Goal: Task Accomplishment & Management: Use online tool/utility

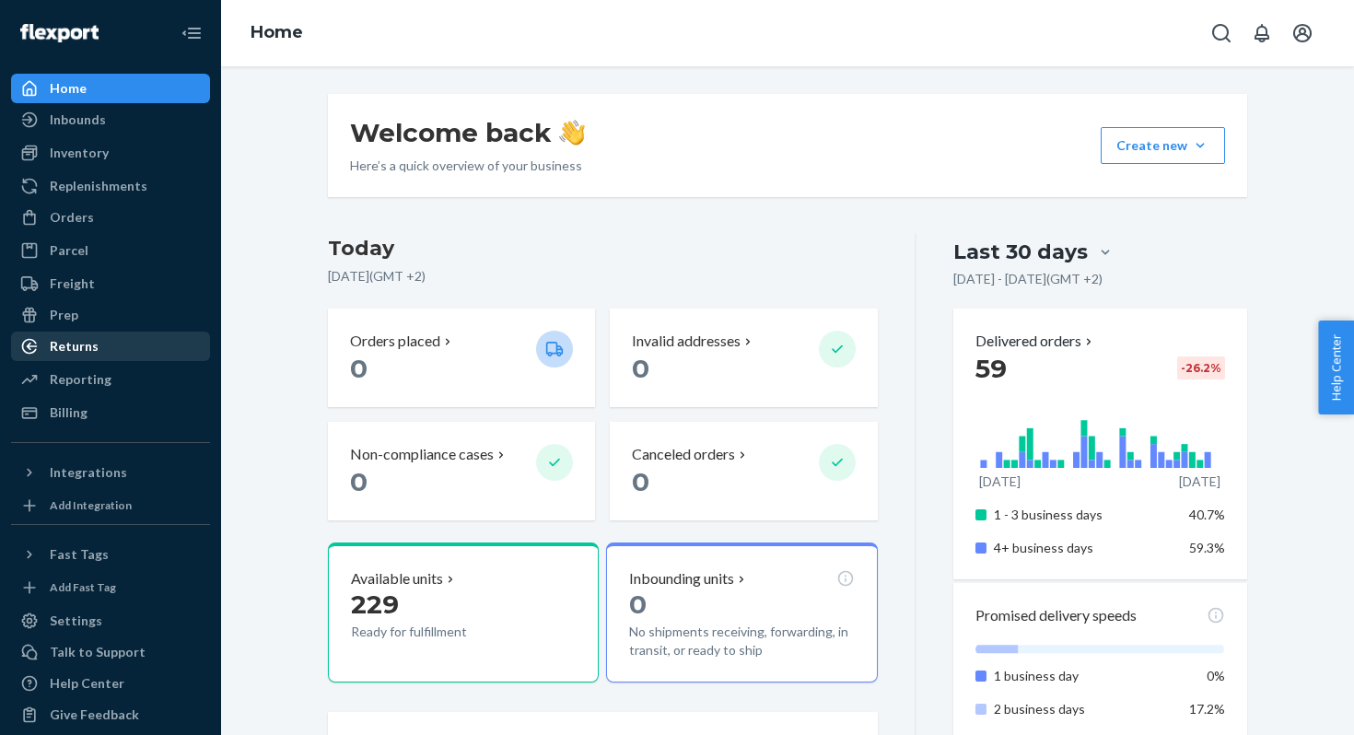
click at [74, 356] on div "Returns" at bounding box center [110, 346] width 195 height 26
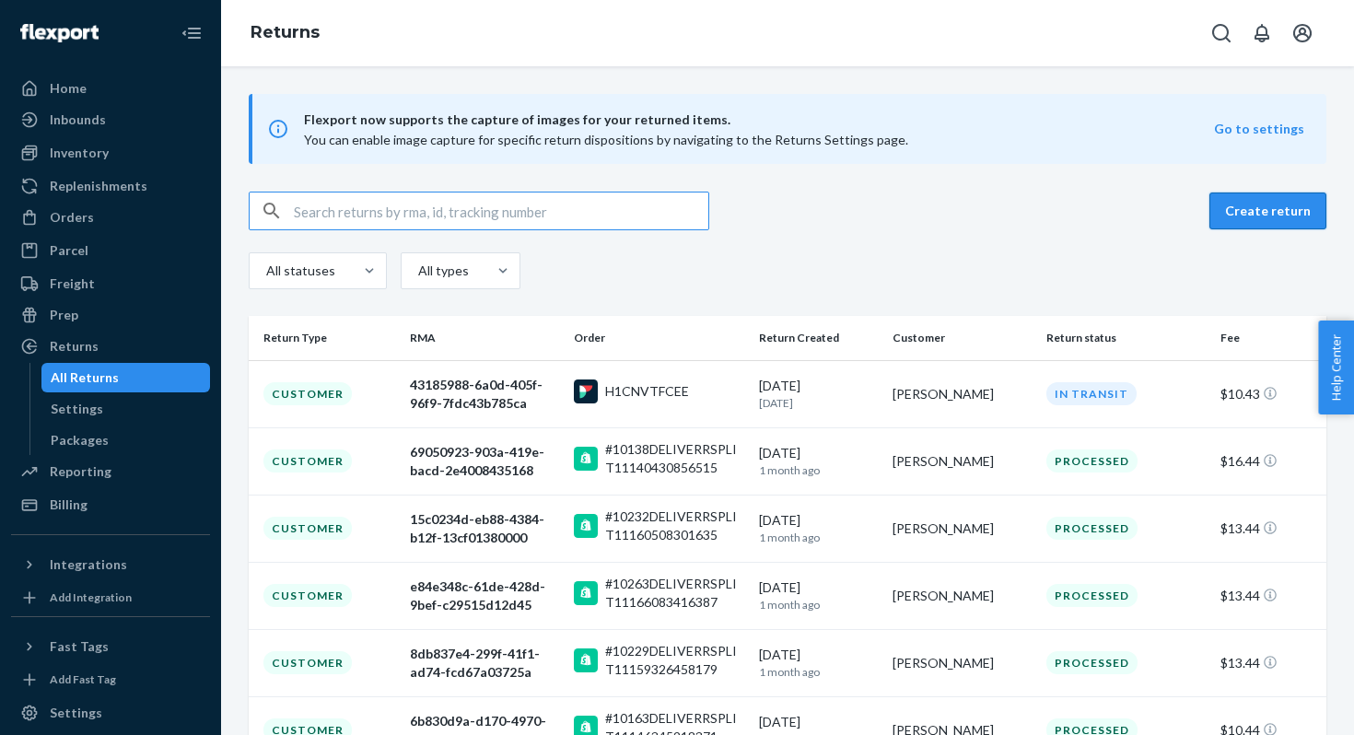
click at [1282, 205] on button "Create return" at bounding box center [1267, 211] width 117 height 37
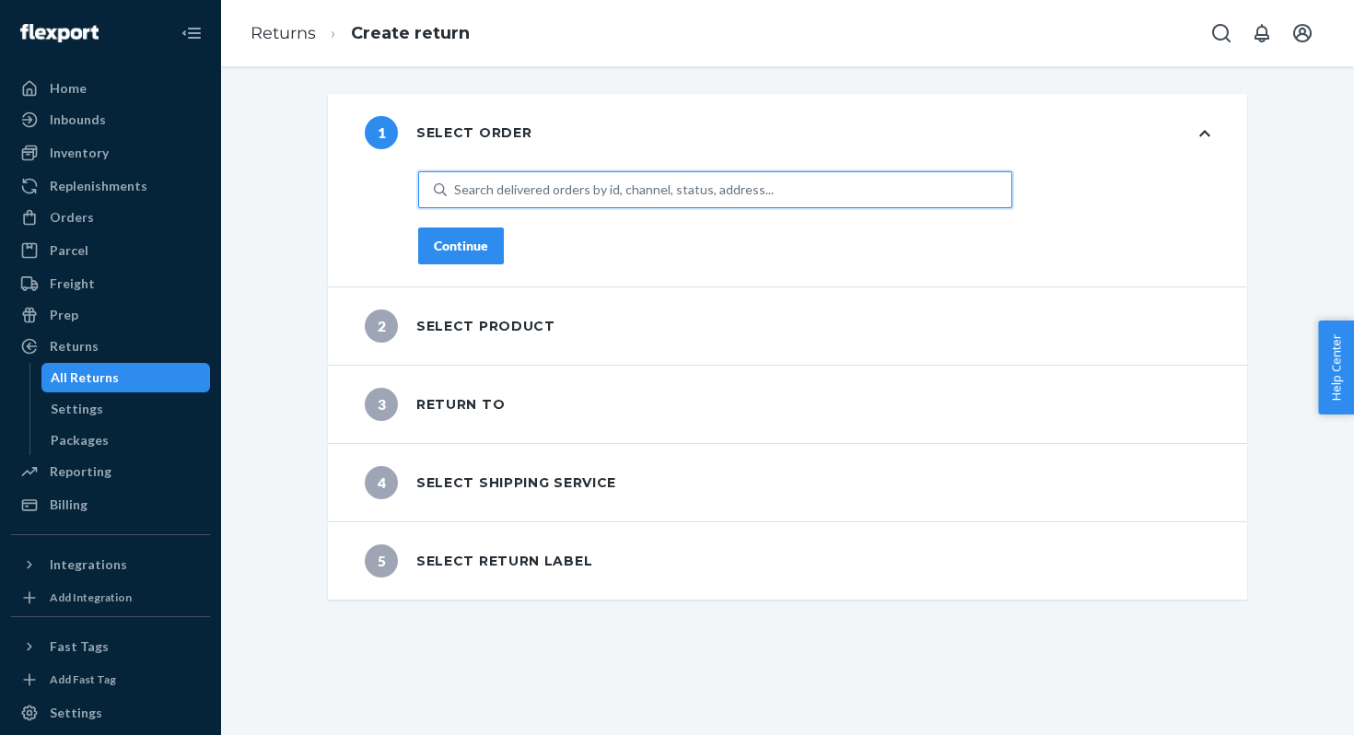
click at [505, 188] on div "Search delivered orders by id, channel, status, address..." at bounding box center [614, 190] width 320 height 18
click at [456, 188] on input "0 results available. Use Up and Down to choose options, press Enter to select t…" at bounding box center [455, 190] width 2 height 18
paste input "10689"
type input "10689"
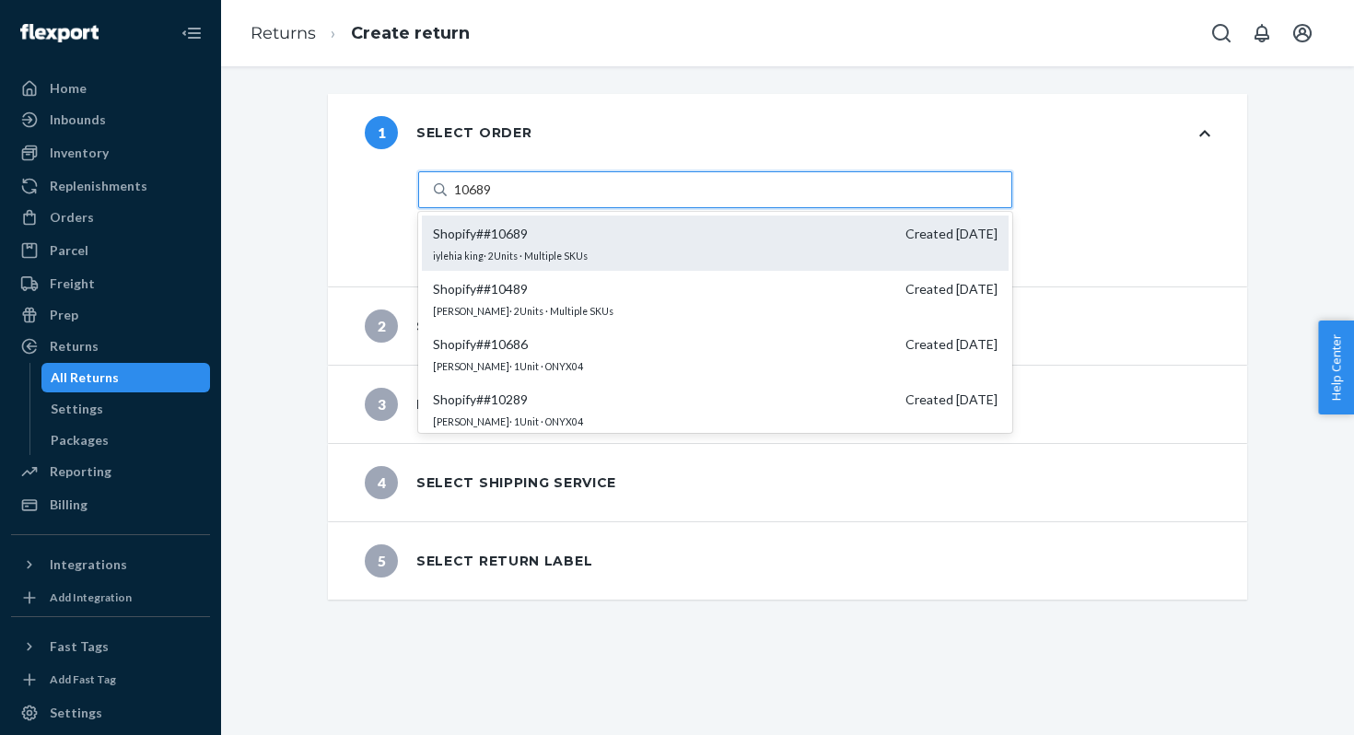
click at [532, 229] on span "Shopify # #10689 Created [DATE]" at bounding box center [715, 234] width 565 height 18
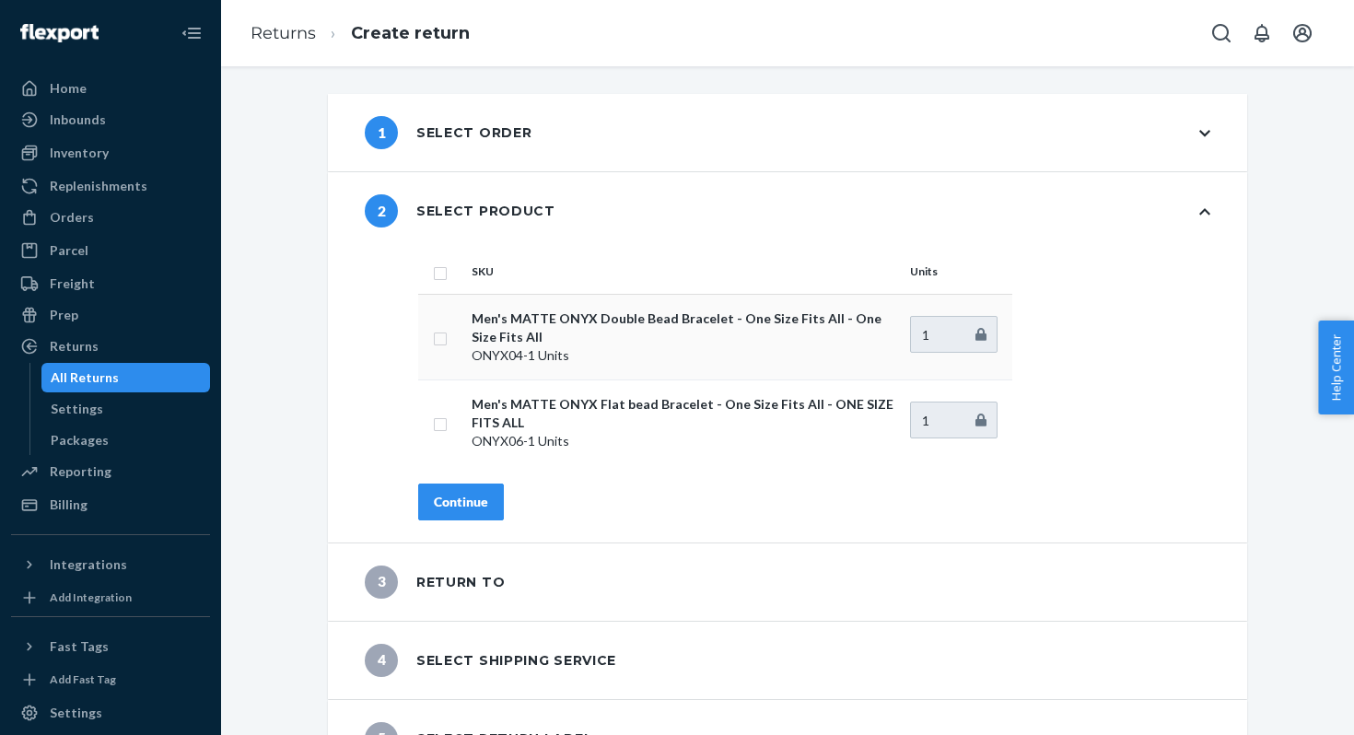
click at [447, 337] on td at bounding box center [441, 337] width 46 height 86
click at [442, 340] on input "checkbox" at bounding box center [440, 336] width 15 height 19
checkbox input "true"
click at [445, 495] on div "Continue" at bounding box center [461, 502] width 54 height 18
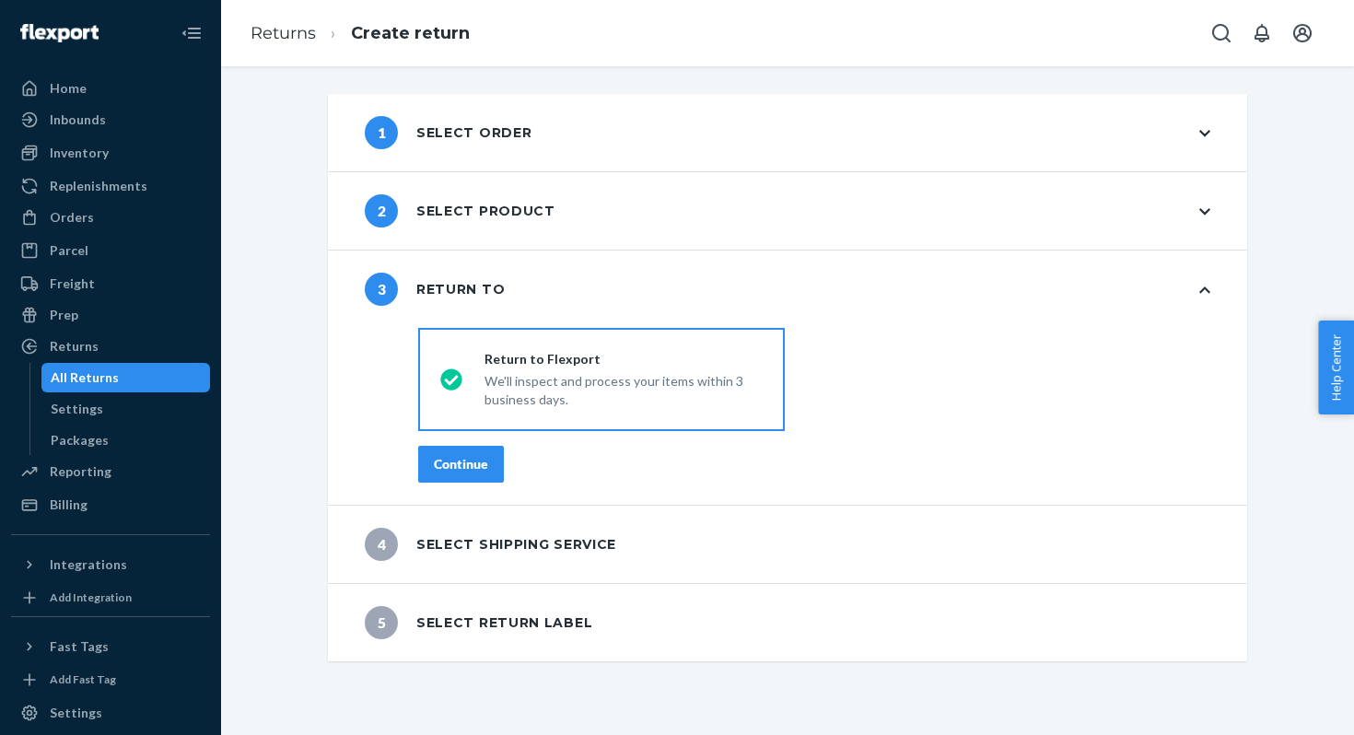
click at [459, 465] on div "Continue" at bounding box center [461, 464] width 54 height 18
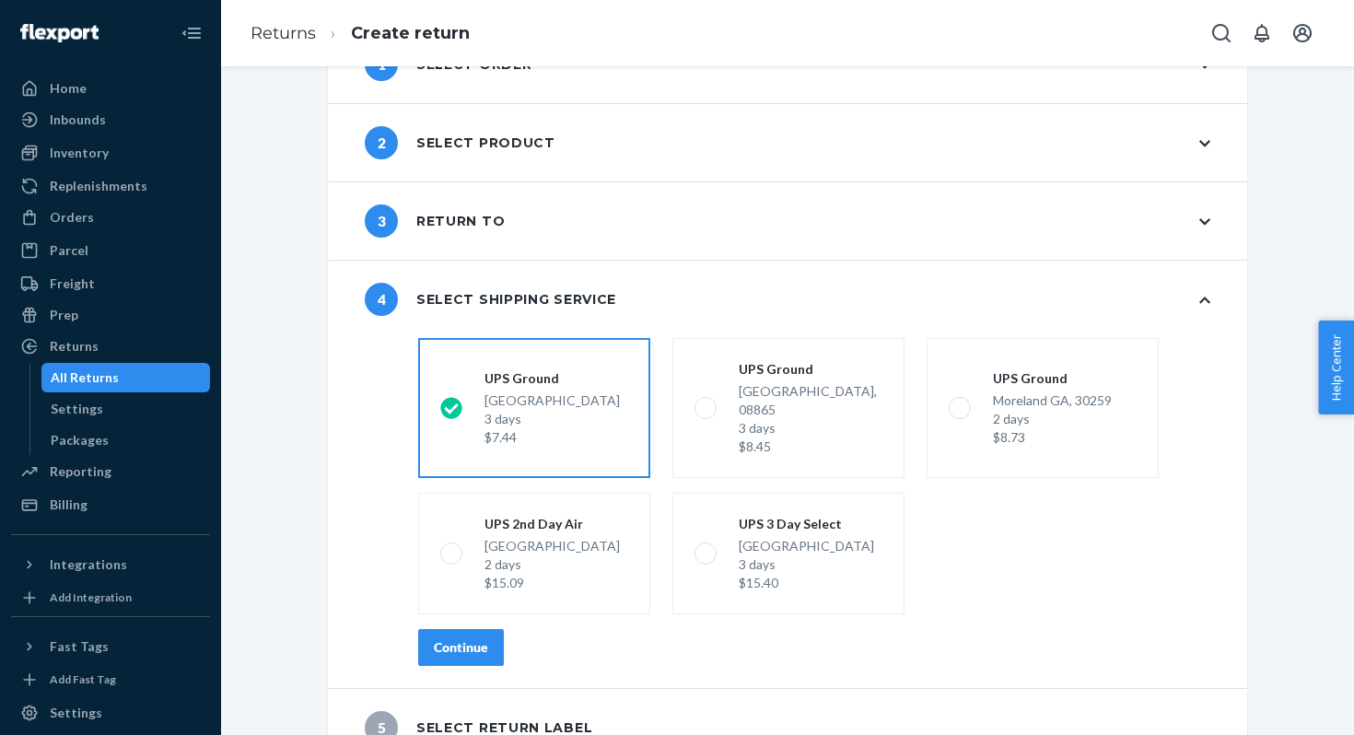
scroll to position [81, 0]
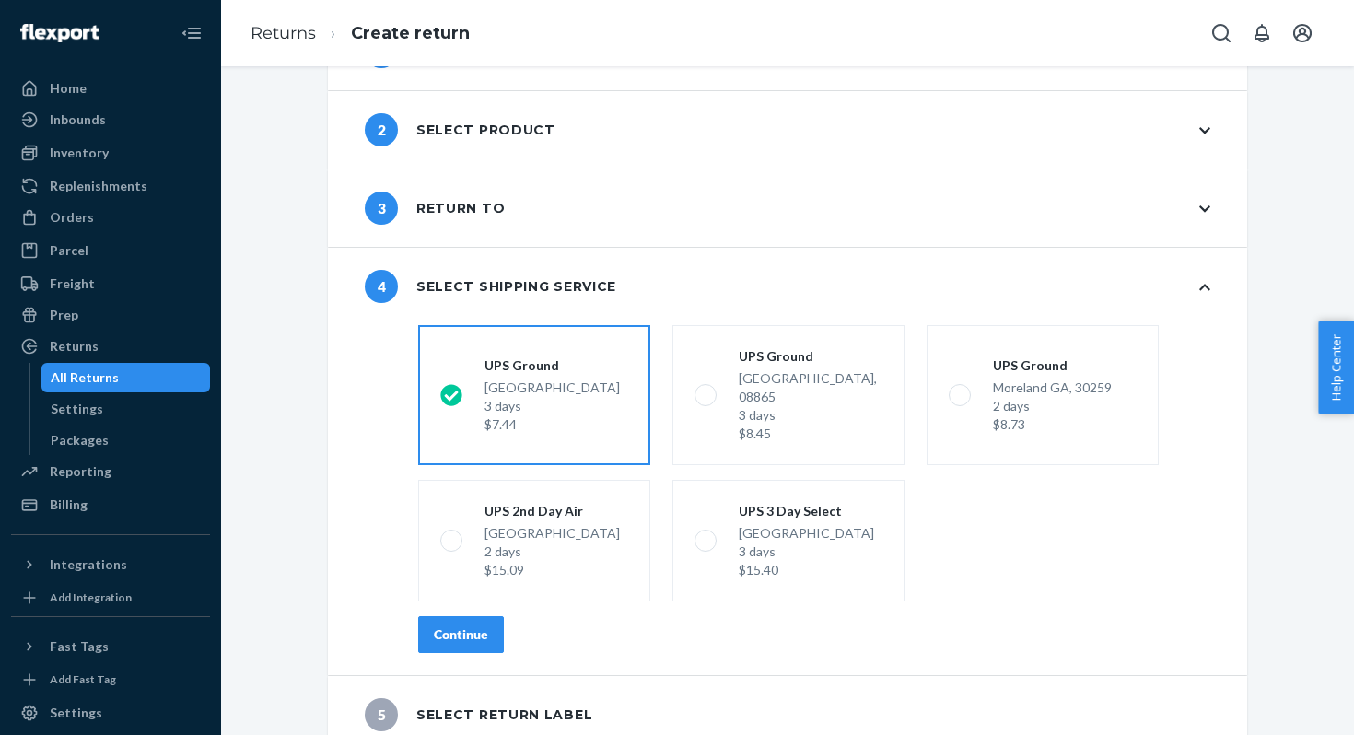
click at [454, 625] on div "Continue" at bounding box center [461, 634] width 54 height 18
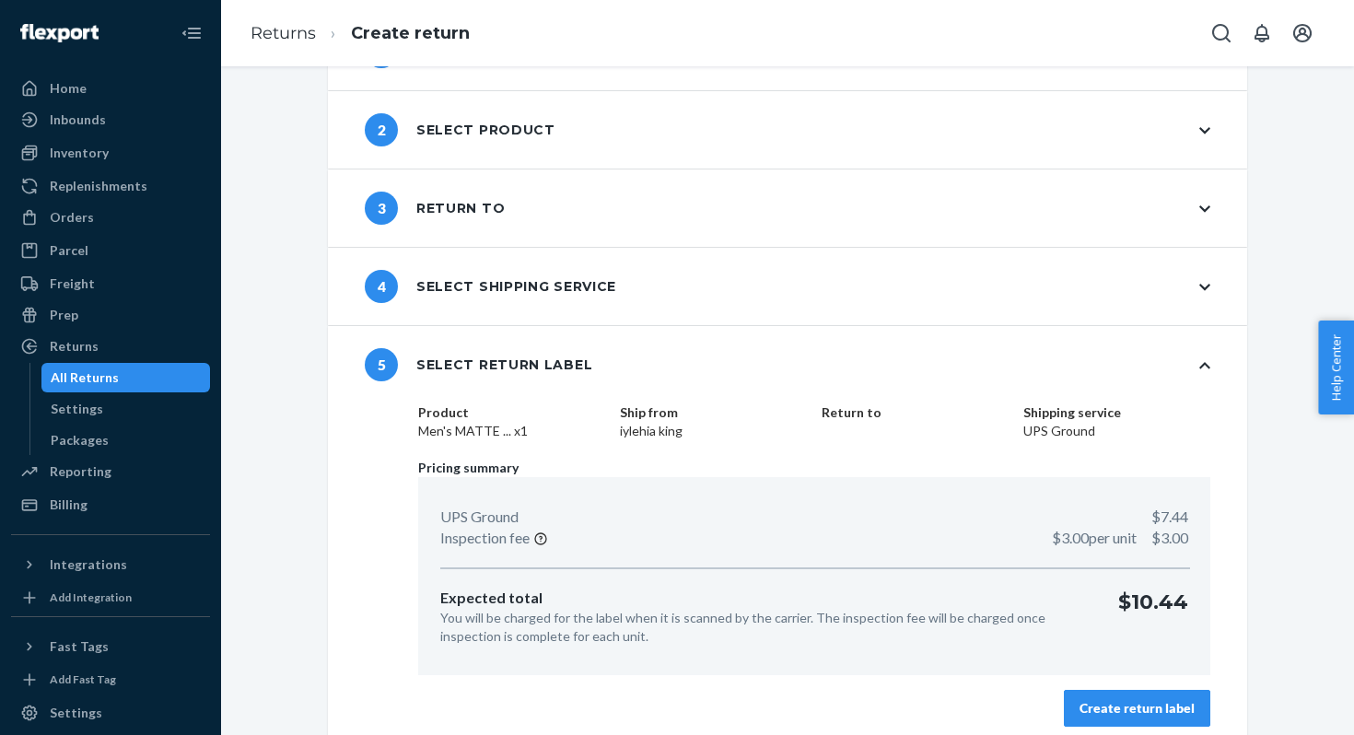
scroll to position [94, 0]
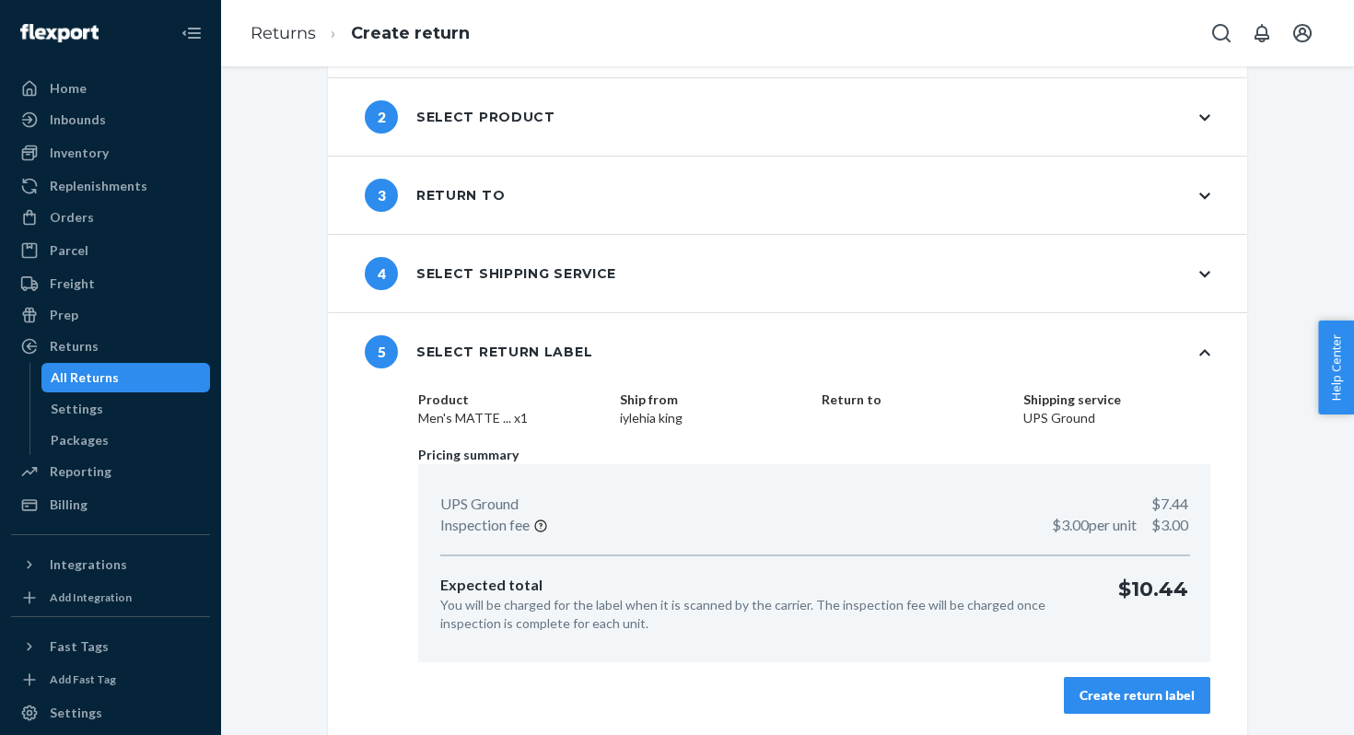
click at [1109, 692] on div "Create return label" at bounding box center [1137, 695] width 115 height 18
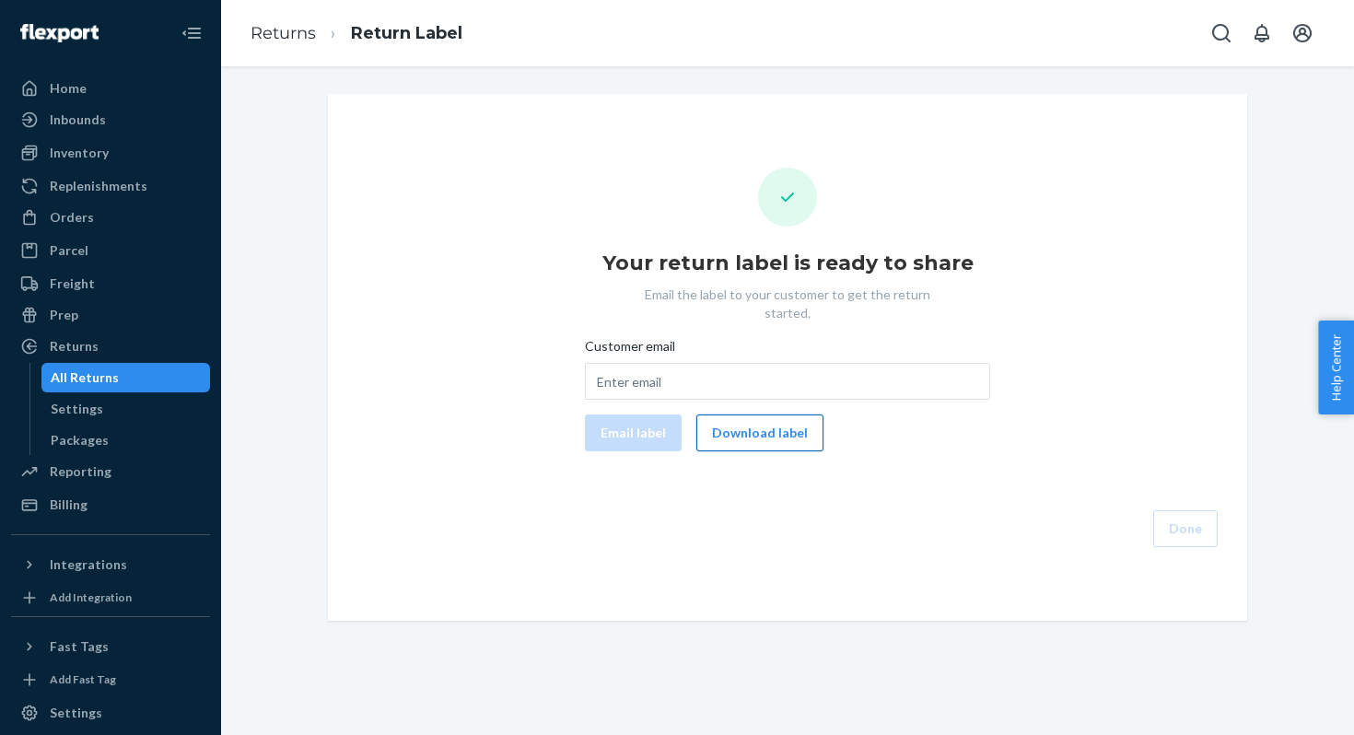
click at [761, 418] on button "Download label" at bounding box center [759, 433] width 127 height 37
